Goal: Task Accomplishment & Management: Use online tool/utility

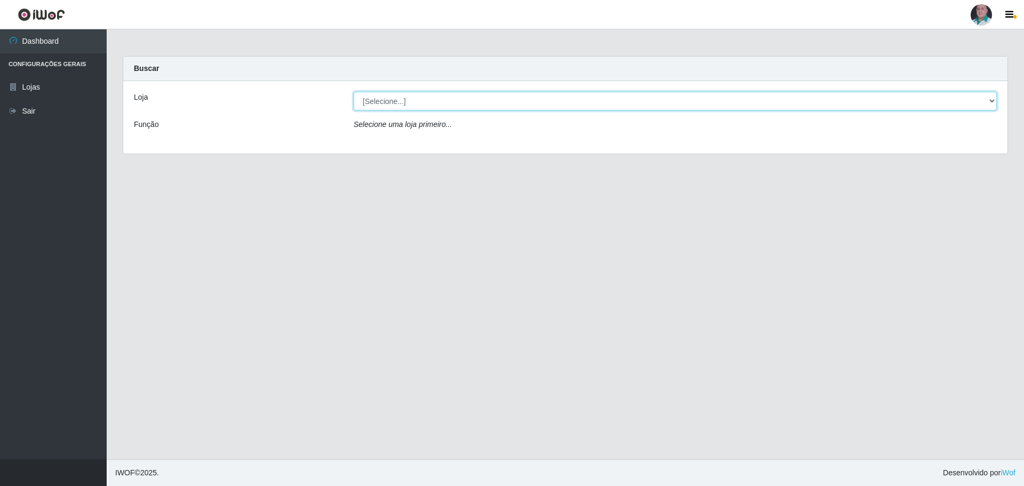
click at [394, 102] on select "[Selecione...] Mar Vermelho - Loja 05" at bounding box center [675, 101] width 643 height 19
select select "252"
click at [354, 92] on select "[Selecione...] Mar Vermelho - Loja 05" at bounding box center [675, 101] width 643 height 19
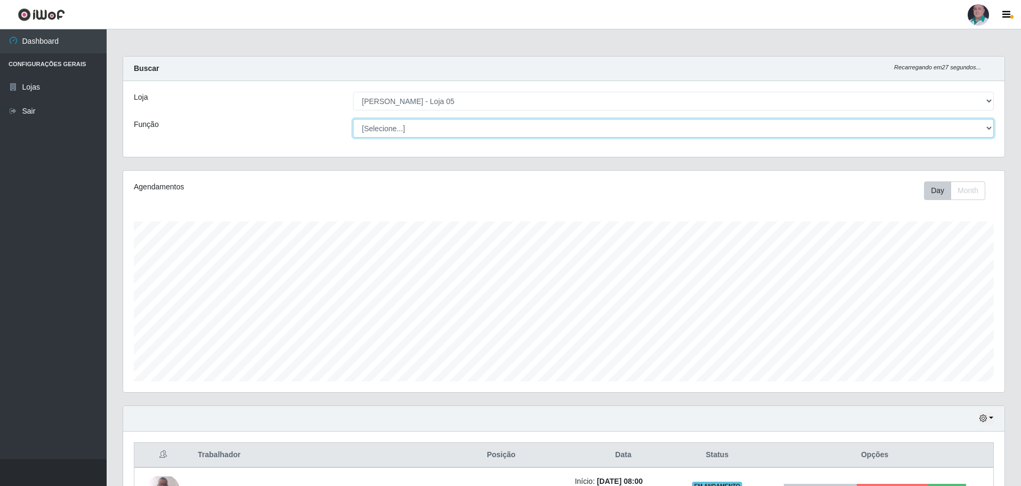
click at [541, 132] on select "[Selecione...] ASG ASG + ASG ++ Auxiliar de Depósito Auxiliar de Depósito + Aux…" at bounding box center [673, 128] width 641 height 19
click at [275, 158] on div "Carregando... Buscar Recarregando em 22 segundos... Loja [Selecione...] Mar Ver…" at bounding box center [564, 113] width 899 height 114
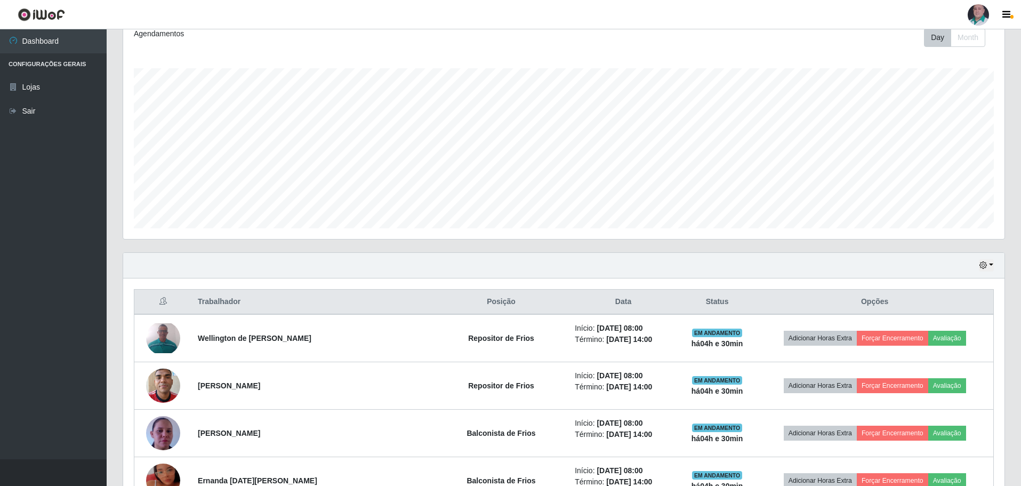
scroll to position [213, 0]
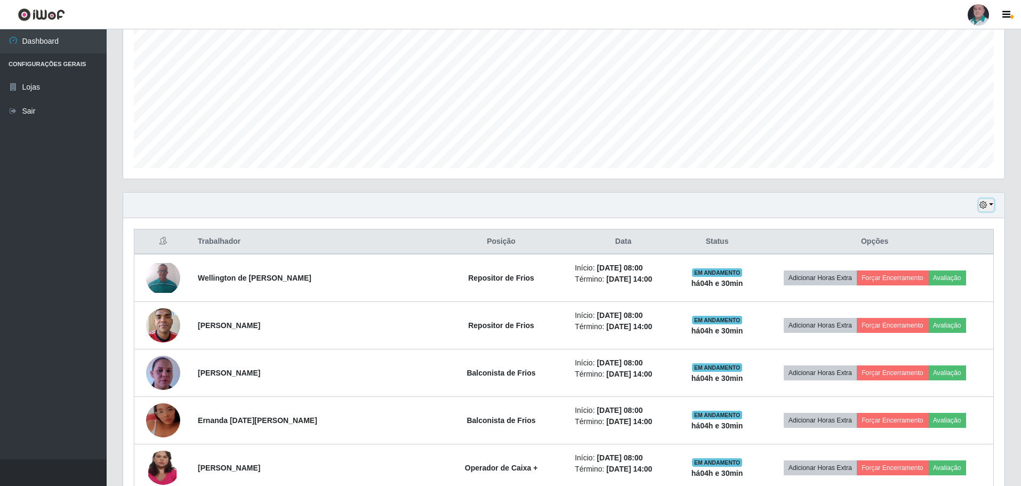
click at [993, 204] on button "button" at bounding box center [986, 205] width 15 height 12
click at [860, 214] on div "Hoje 1 dia 3 dias 1 Semana Não encerrados" at bounding box center [564, 206] width 882 height 26
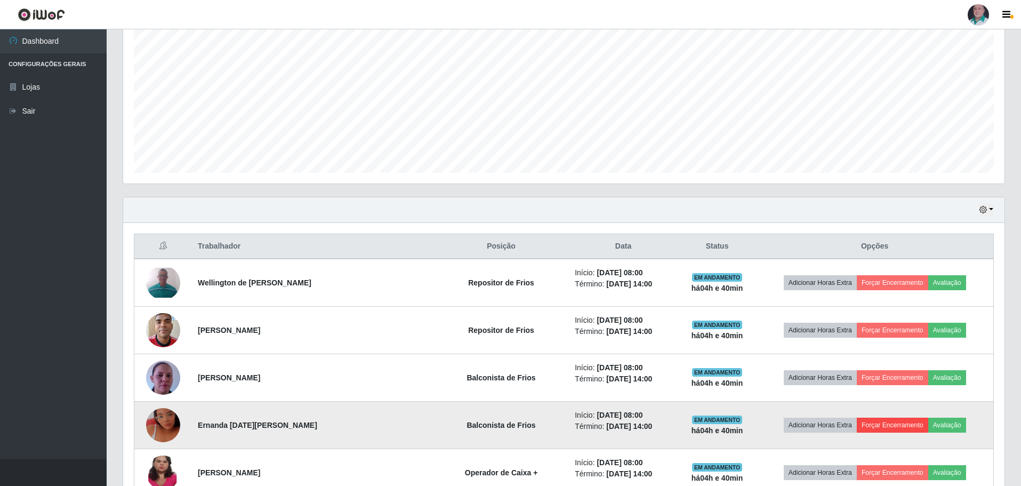
scroll to position [142, 0]
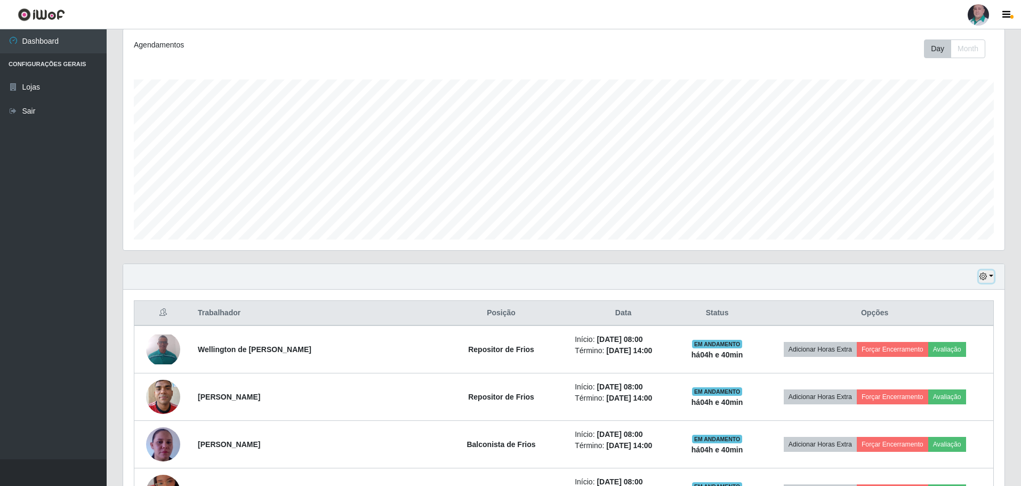
click at [991, 277] on button "button" at bounding box center [986, 276] width 15 height 12
click at [967, 321] on button "1 dia" at bounding box center [951, 318] width 84 height 22
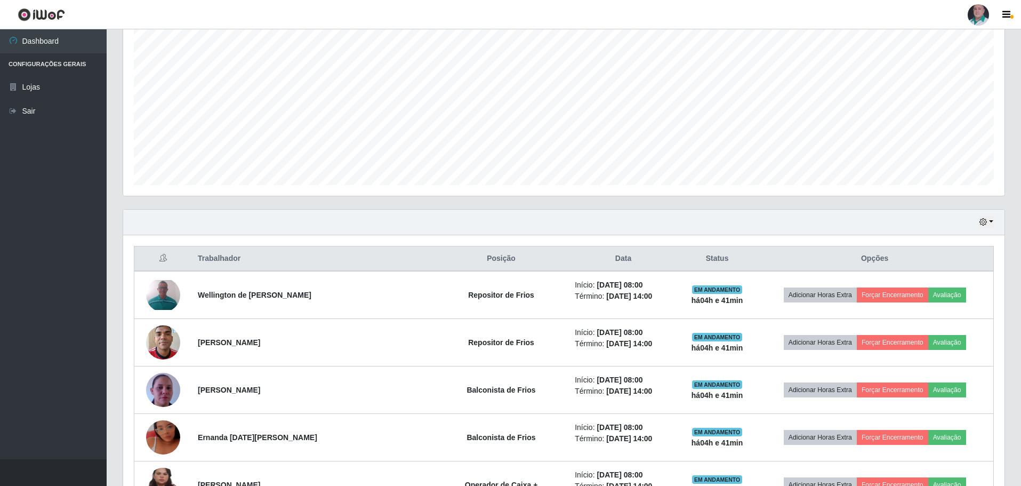
scroll to position [89, 0]
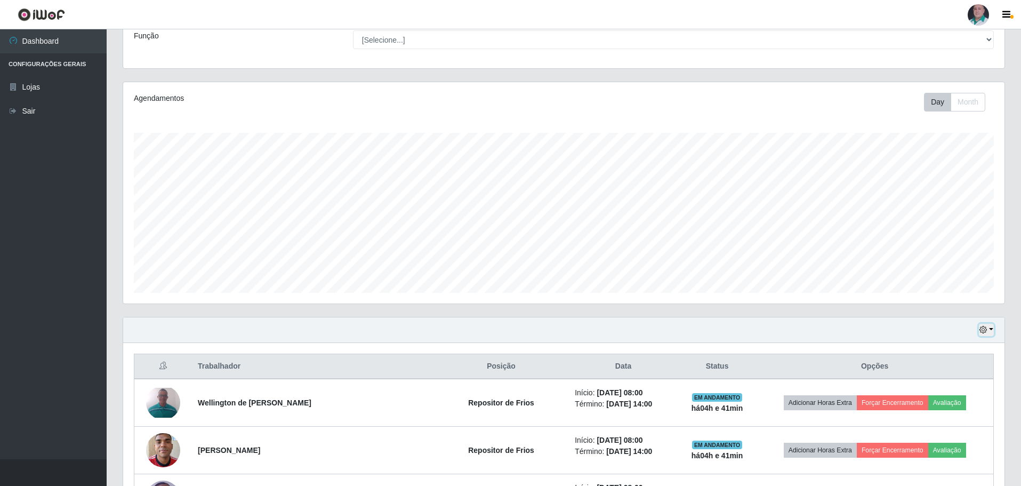
click at [993, 330] on button "button" at bounding box center [986, 330] width 15 height 12
click at [960, 350] on button "Hoje" at bounding box center [951, 349] width 84 height 22
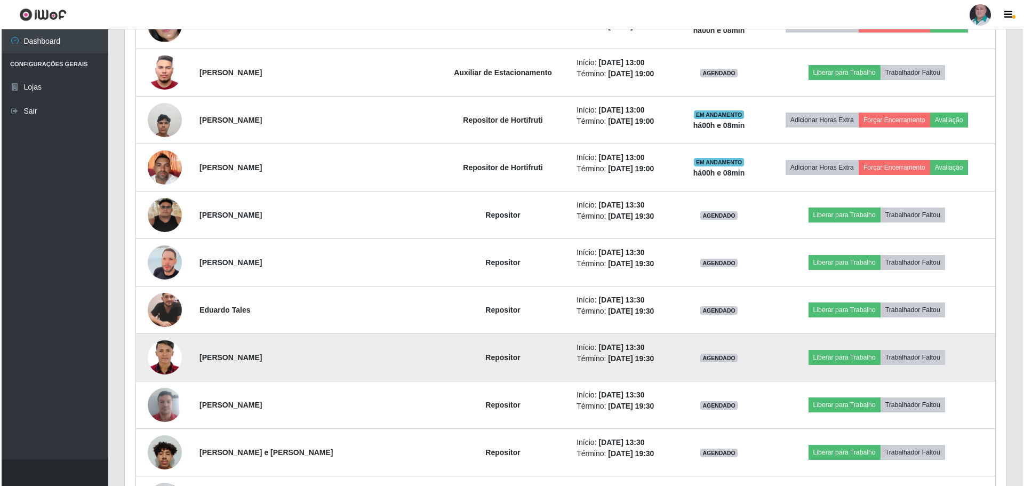
scroll to position [1742, 0]
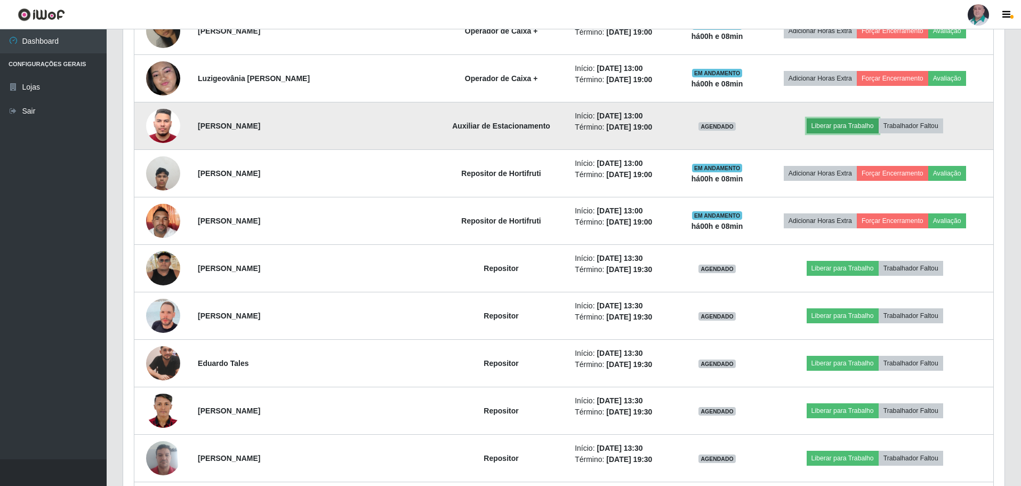
click at [844, 124] on button "Liberar para Trabalho" at bounding box center [843, 125] width 72 height 15
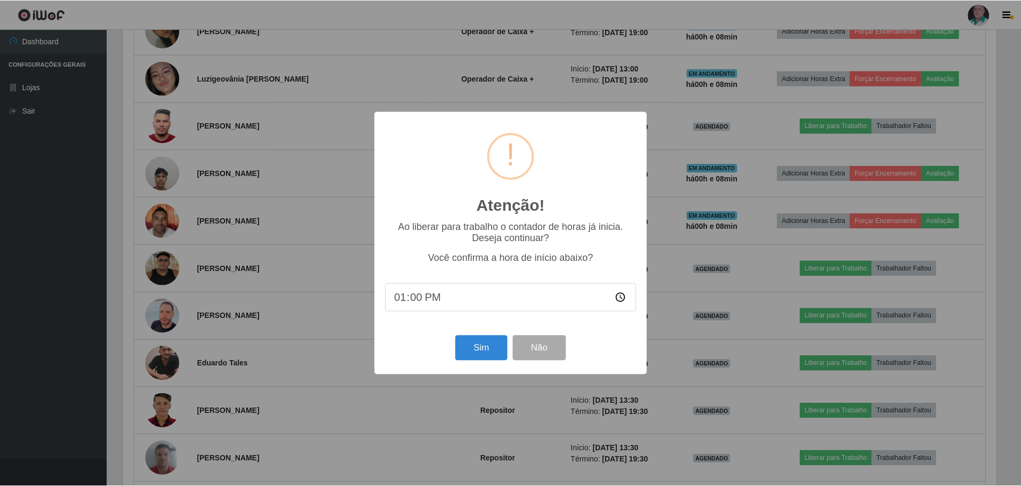
scroll to position [221, 876]
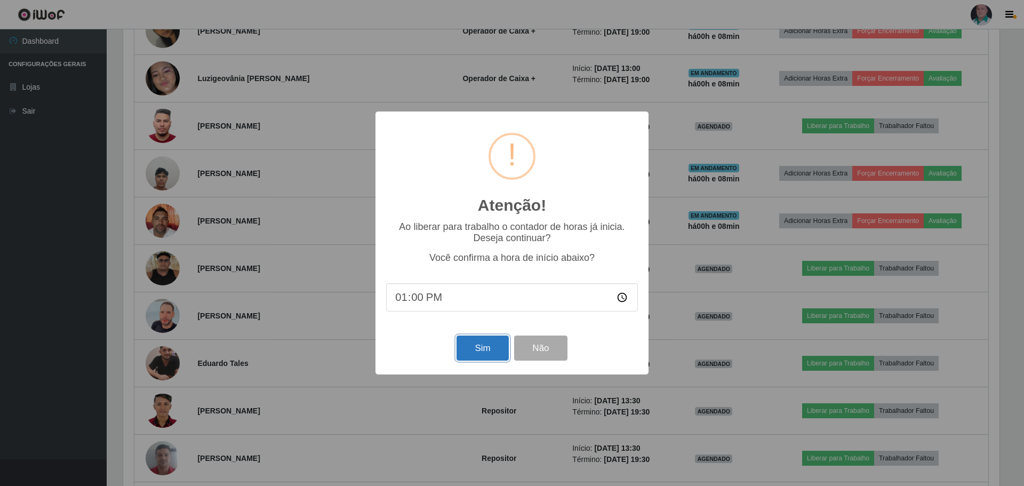
click at [487, 345] on button "Sim" at bounding box center [483, 347] width 52 height 25
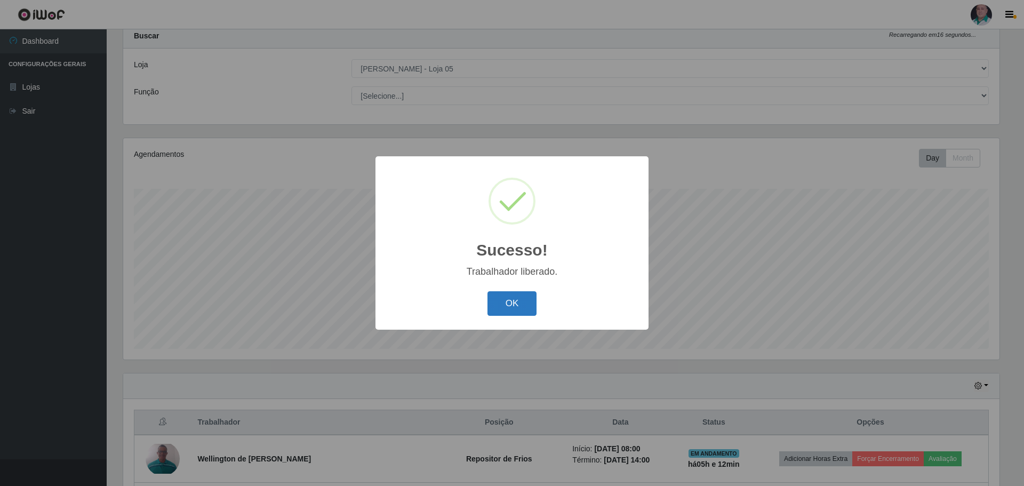
click at [526, 306] on button "OK" at bounding box center [512, 303] width 50 height 25
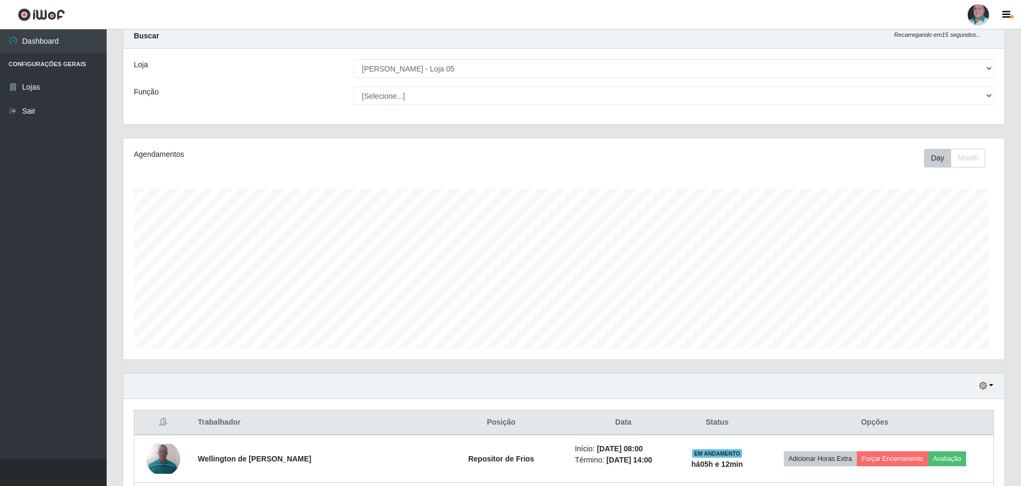
scroll to position [221, 882]
